Goal: Book appointment/travel/reservation

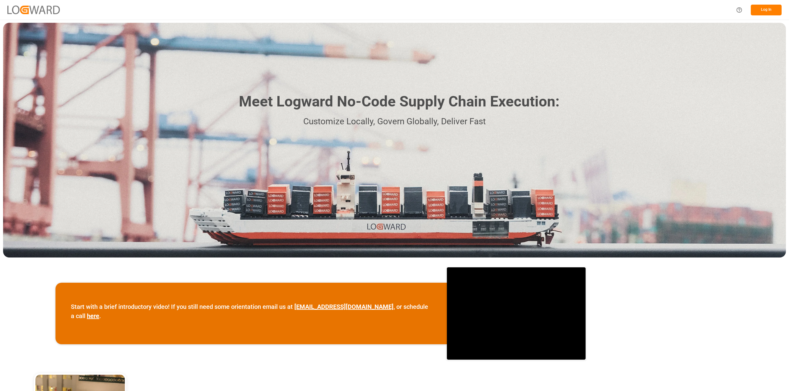
click at [758, 10] on button "Log In" at bounding box center [765, 10] width 31 height 11
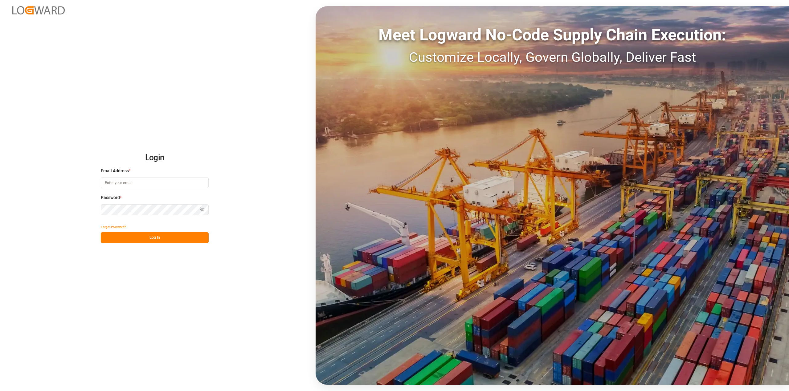
click at [123, 180] on input at bounding box center [155, 182] width 108 height 11
type input "[PERSON_NAME][EMAIL_ADDRESS][PERSON_NAME][DOMAIN_NAME]"
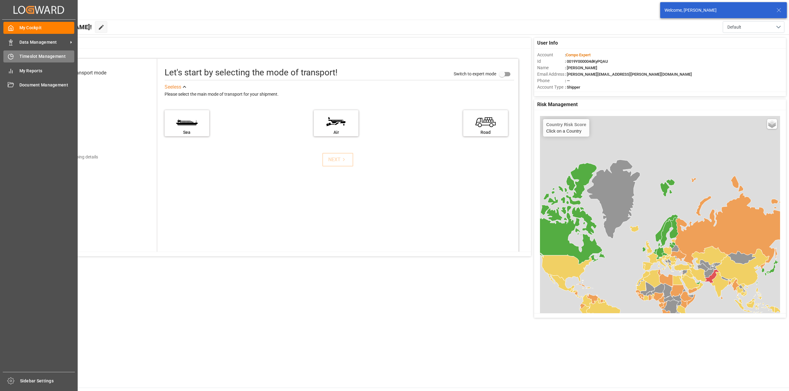
click at [26, 53] on div "Timeslot Management Timeslot Management" at bounding box center [38, 57] width 71 height 12
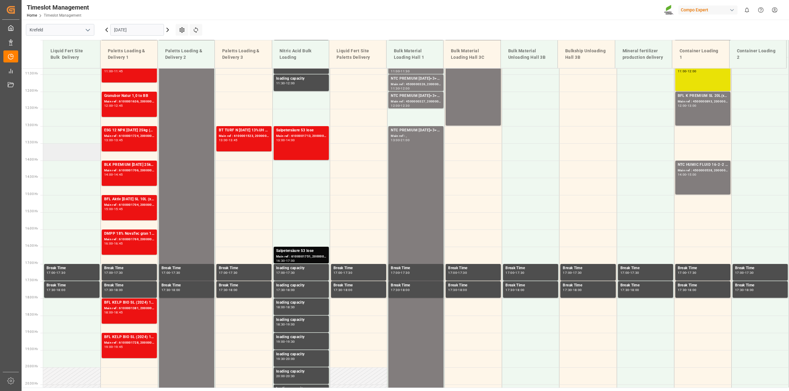
scroll to position [389, 0]
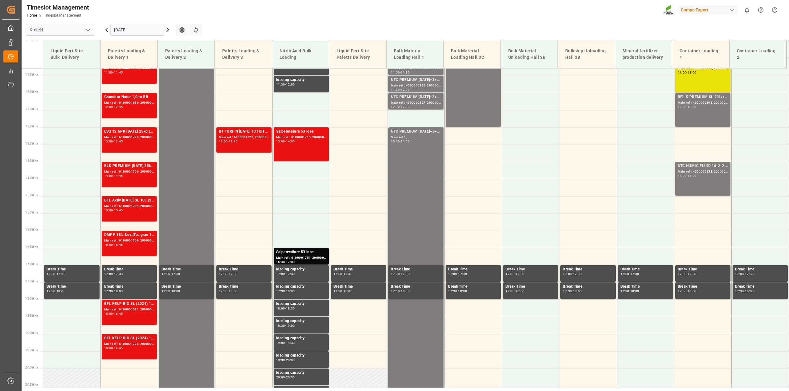
click at [165, 31] on icon at bounding box center [167, 29] width 7 height 7
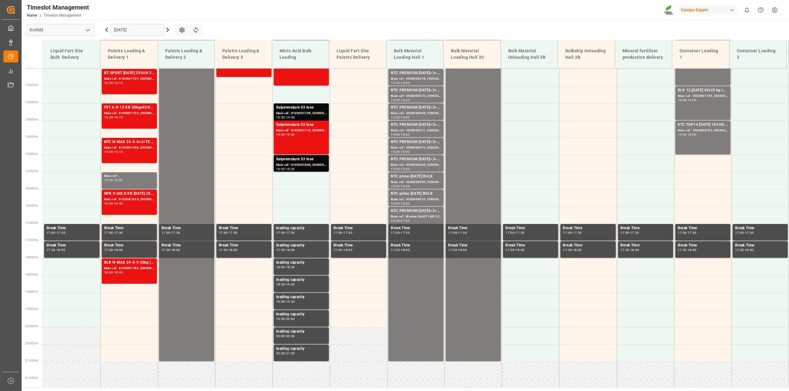
scroll to position [449, 0]
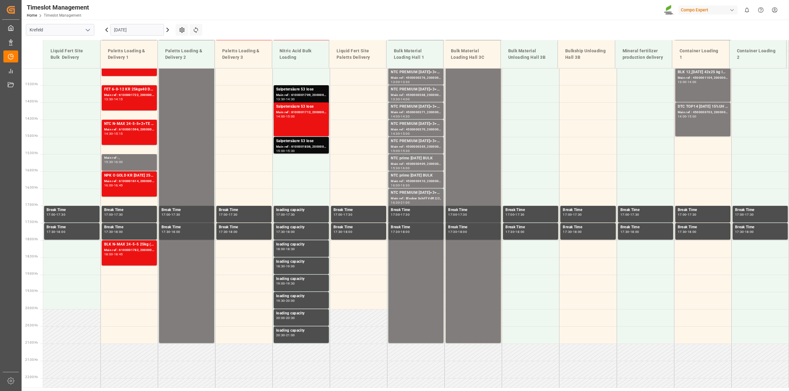
click at [165, 31] on icon at bounding box center [167, 29] width 7 height 7
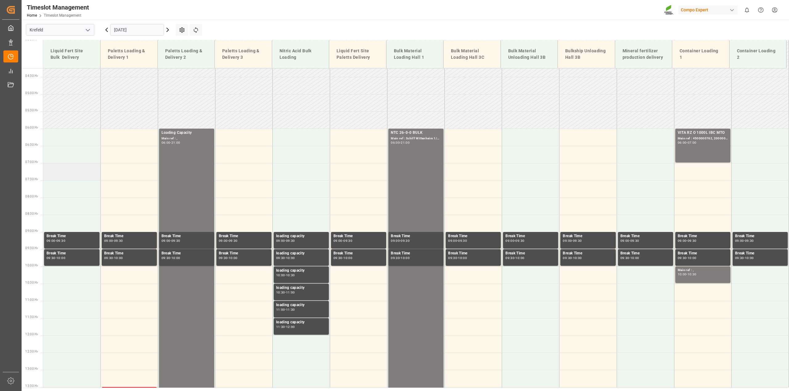
scroll to position [143, 0]
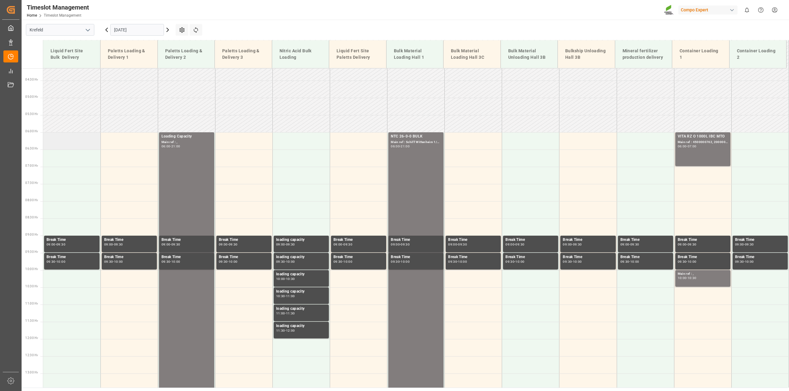
click at [64, 140] on td at bounding box center [71, 140] width 57 height 17
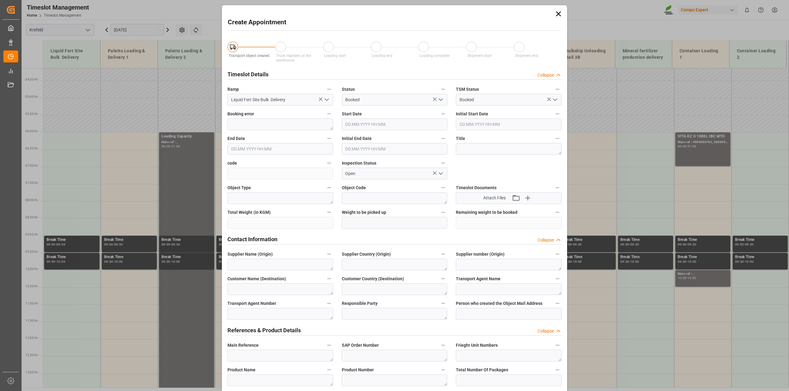
type input "[DATE] 06:00"
type input "[DATE] 06:30"
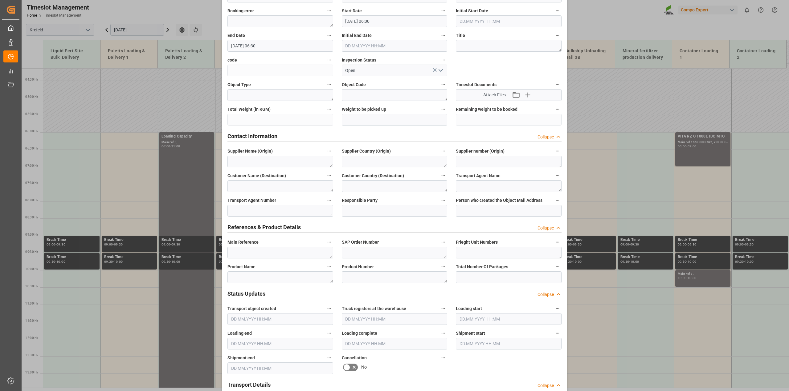
scroll to position [154, 0]
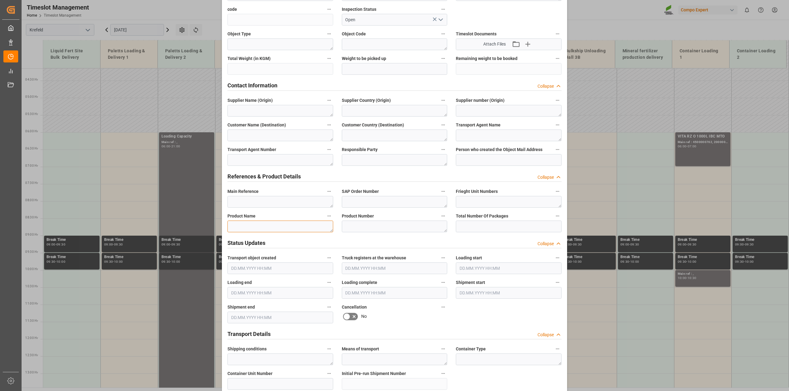
click at [255, 223] on textarea at bounding box center [280, 227] width 106 height 12
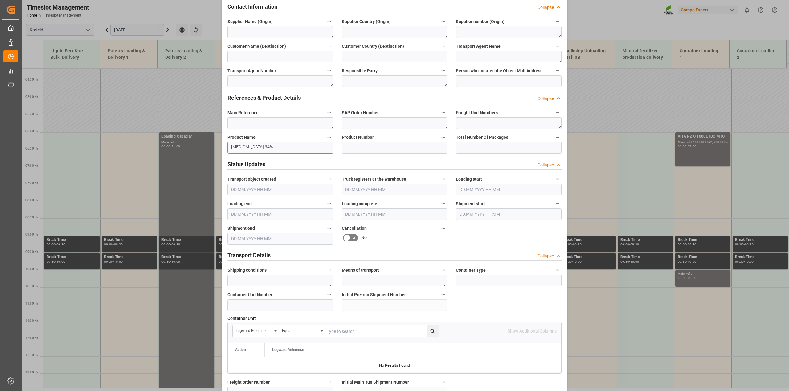
scroll to position [246, 0]
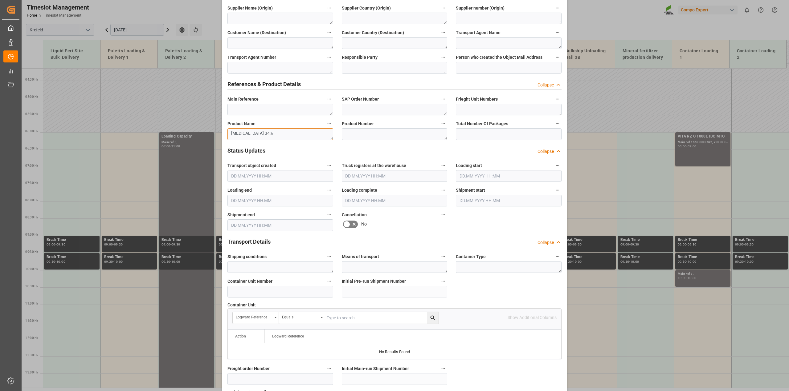
type textarea "[MEDICAL_DATA] 34%"
click at [237, 110] on textarea at bounding box center [280, 110] width 106 height 12
click at [355, 112] on textarea at bounding box center [395, 110] width 106 height 12
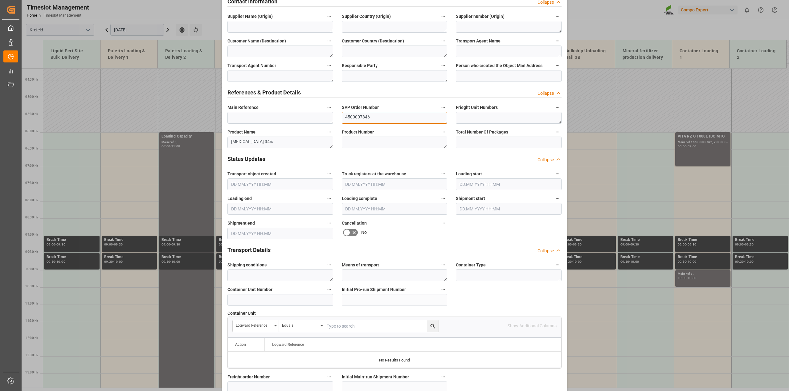
scroll to position [217, 0]
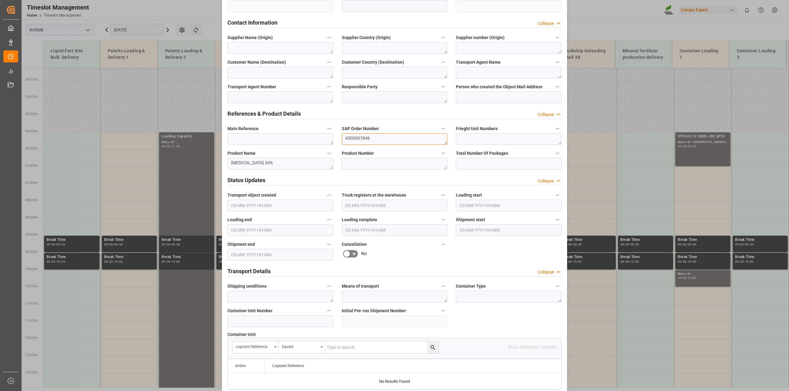
type textarea "4500007846"
click at [228, 68] on textarea at bounding box center [280, 73] width 106 height 12
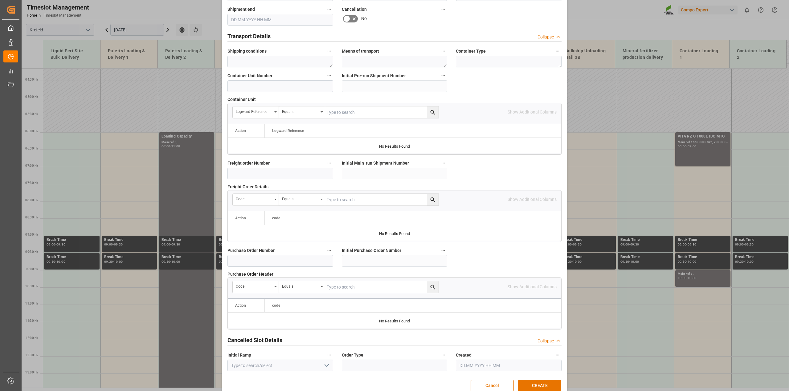
scroll to position [463, 0]
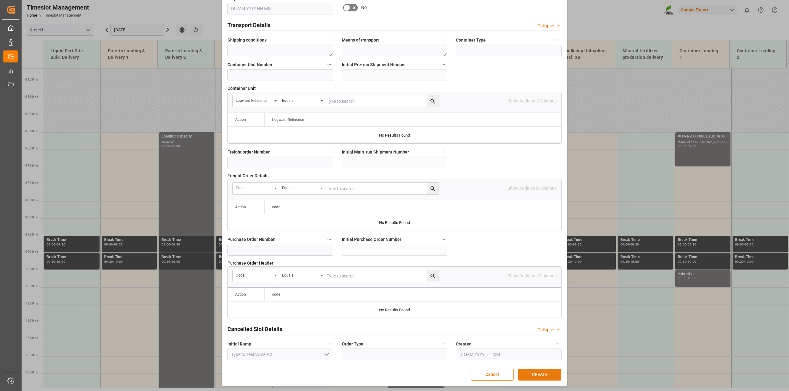
type textarea "ASW"
click at [539, 374] on button "CREATE" at bounding box center [539, 375] width 43 height 12
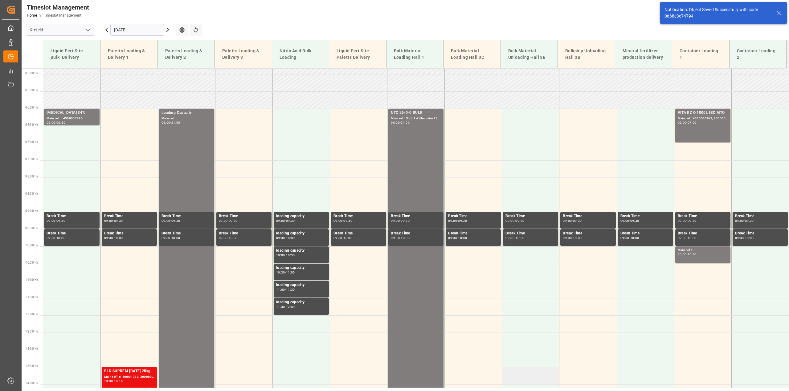
scroll to position [175, 0]
